Goal: Information Seeking & Learning: Learn about a topic

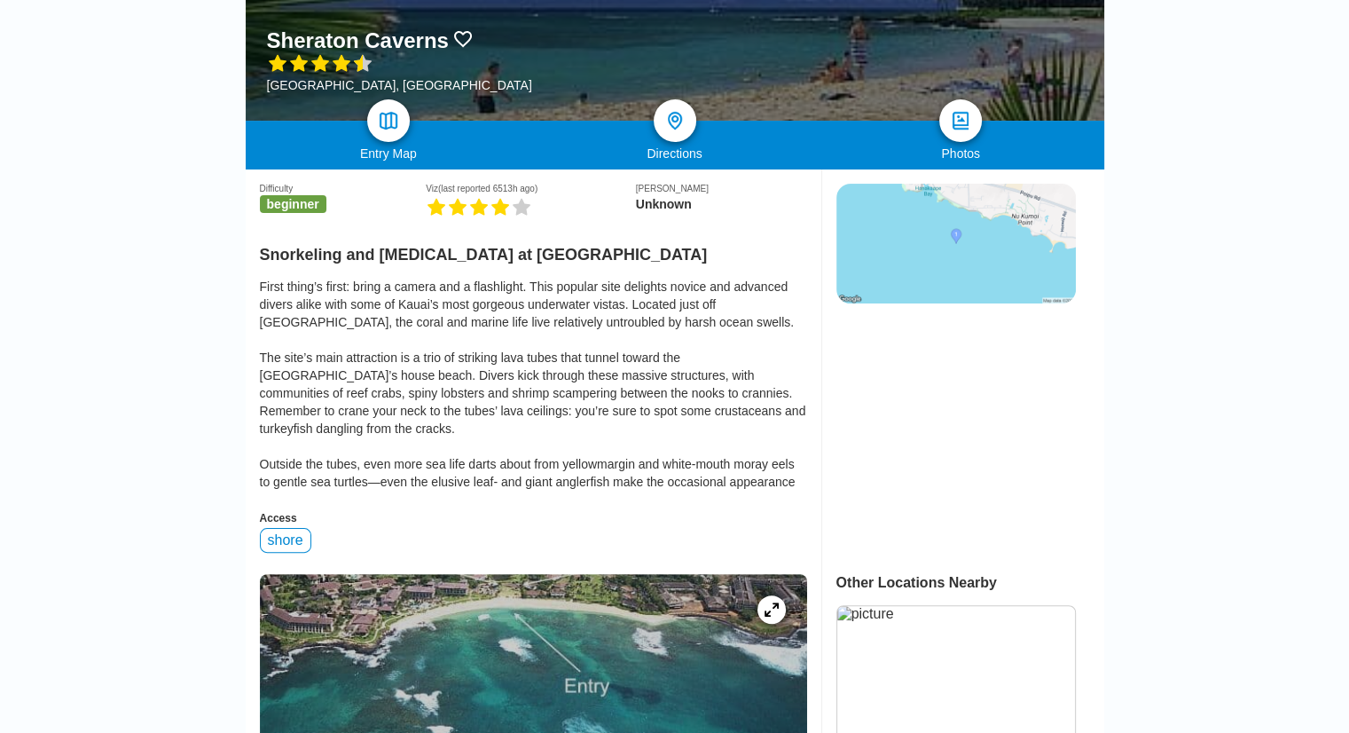
scroll to position [298, 0]
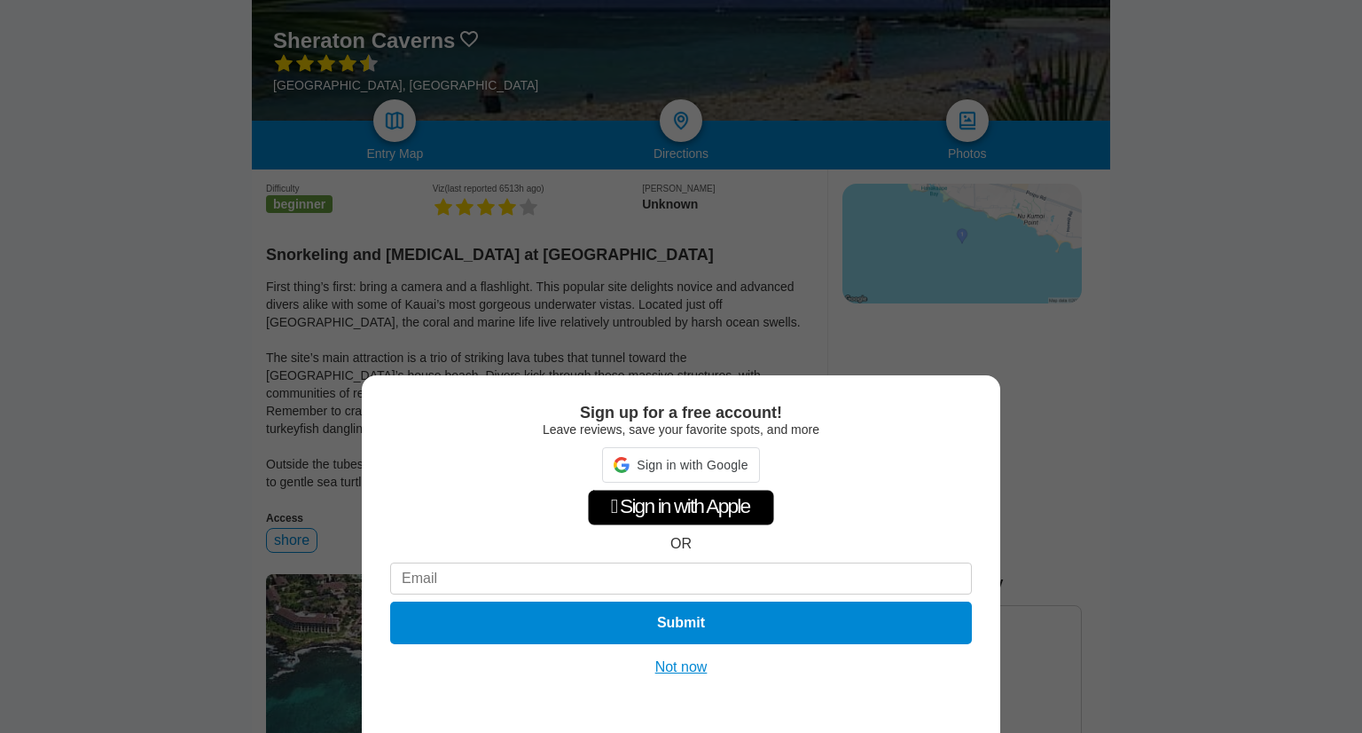
click at [1072, 524] on div "Sign up for a free account! Leave reviews, save your favorite spots, and more S…" at bounding box center [681, 366] width 1362 height 733
drag, startPoint x: 679, startPoint y: 679, endPoint x: 688, endPoint y: 671, distance: 12.1
click at [688, 671] on div "Sign up for a free account! Leave reviews, save your favorite spots, and more …" at bounding box center [681, 553] width 639 height 357
click at [688, 671] on button "Not now" at bounding box center [681, 667] width 63 height 18
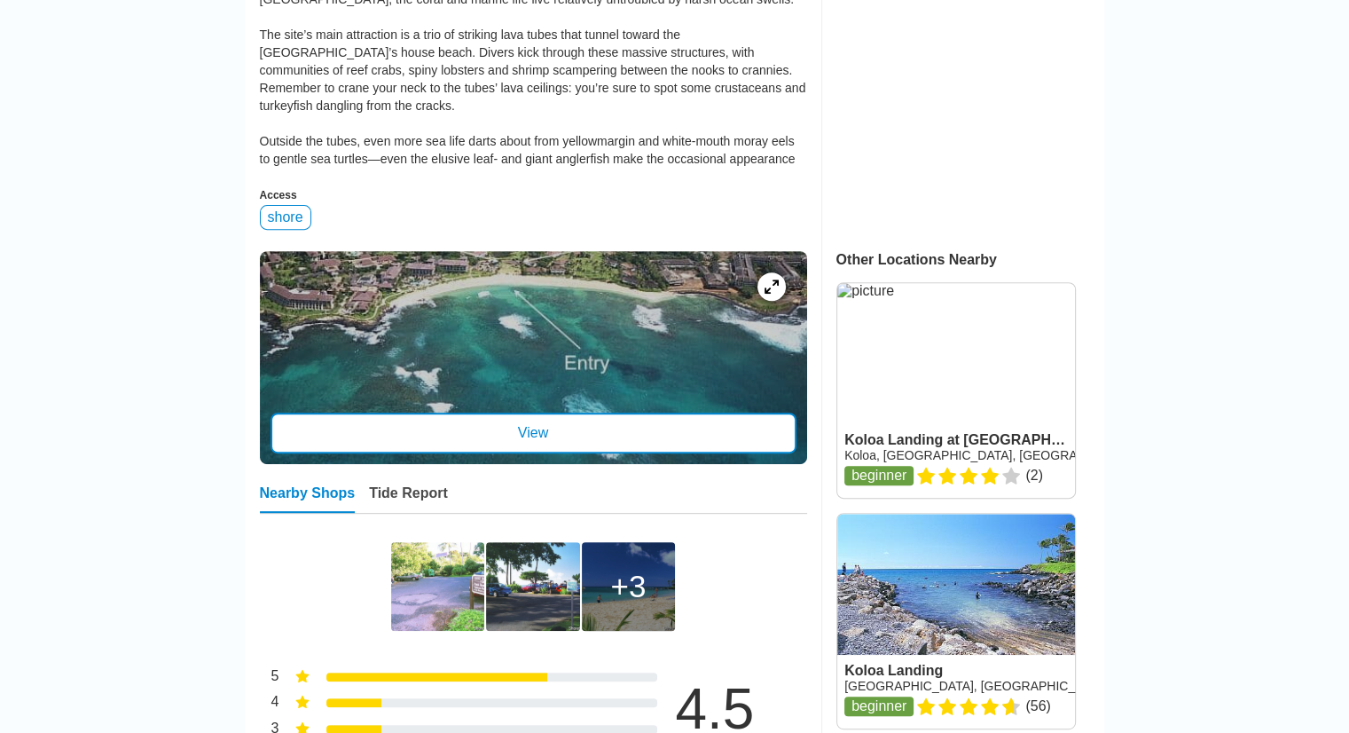
scroll to position [645, 0]
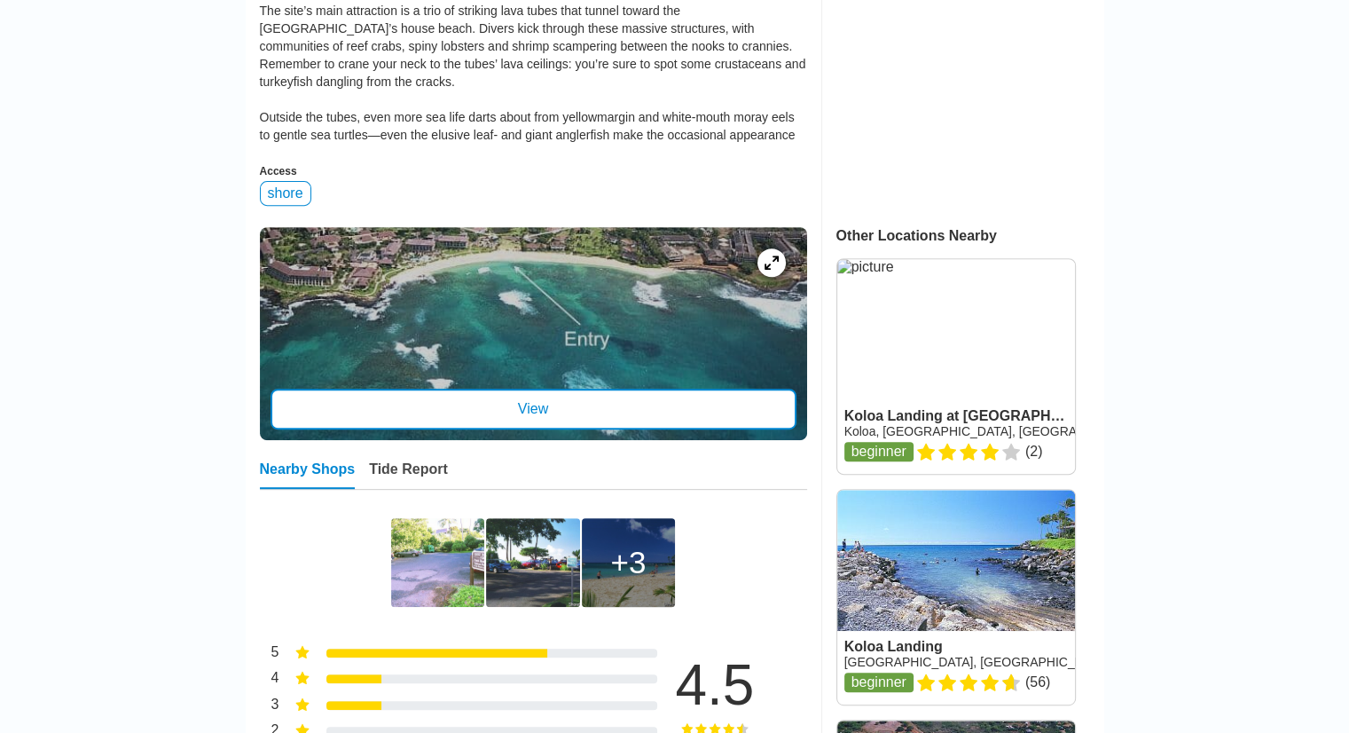
click at [694, 395] on div "View" at bounding box center [534, 409] width 526 height 41
